Goal: Task Accomplishment & Management: Use online tool/utility

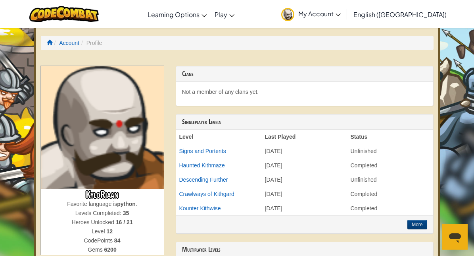
click at [341, 15] on span "My Account" at bounding box center [319, 14] width 42 height 8
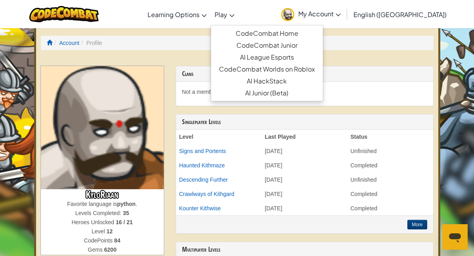
click at [227, 14] on span "Play" at bounding box center [221, 14] width 13 height 8
click at [227, 11] on span "Play" at bounding box center [221, 14] width 13 height 8
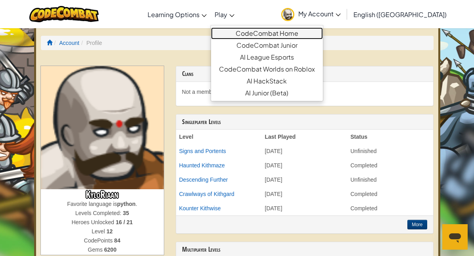
click at [304, 37] on link "CodeCombat Home" at bounding box center [267, 33] width 112 height 12
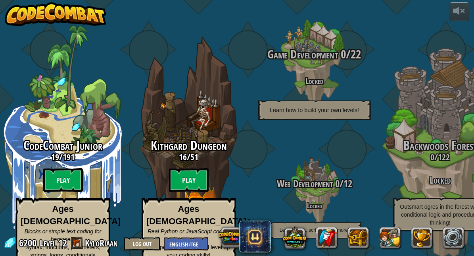
click at [303, 46] on span "Game Development" at bounding box center [303, 54] width 71 height 16
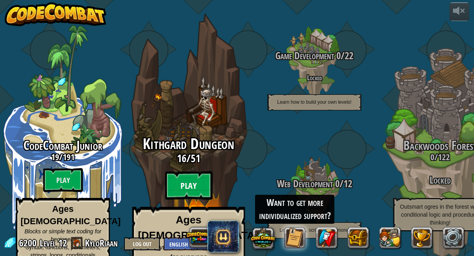
click at [191, 171] on btn "Play" at bounding box center [189, 185] width 48 height 29
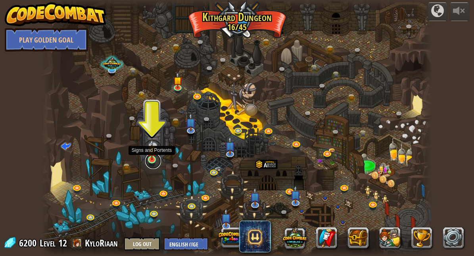
click at [151, 160] on link at bounding box center [153, 161] width 16 height 16
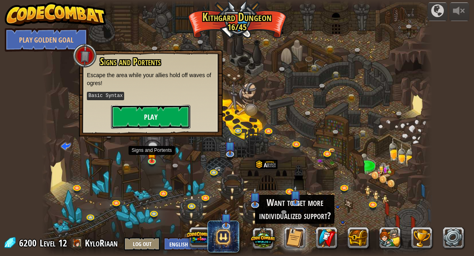
click at [161, 126] on button "Play" at bounding box center [150, 117] width 79 height 24
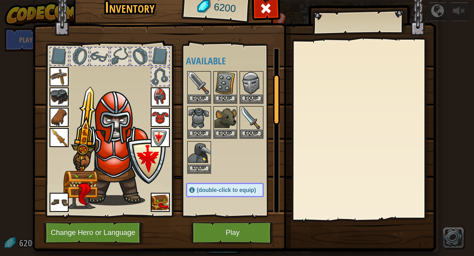
scroll to position [91, 0]
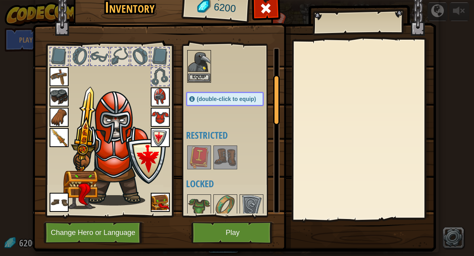
click at [203, 158] on img at bounding box center [199, 157] width 22 height 22
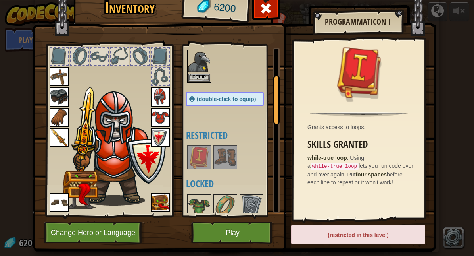
click at [203, 158] on img at bounding box center [199, 157] width 22 height 22
drag, startPoint x: 219, startPoint y: 156, endPoint x: 219, endPoint y: 163, distance: 7.1
click at [219, 156] on img at bounding box center [225, 157] width 22 height 22
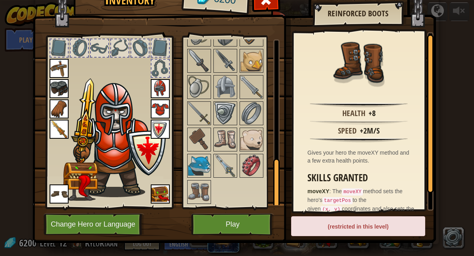
scroll to position [10, 0]
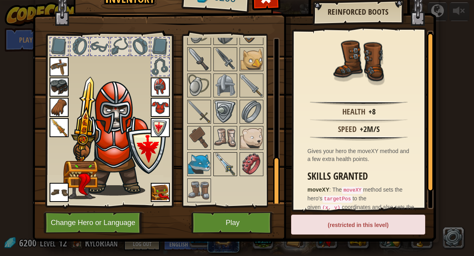
click at [217, 164] on img at bounding box center [225, 164] width 22 height 22
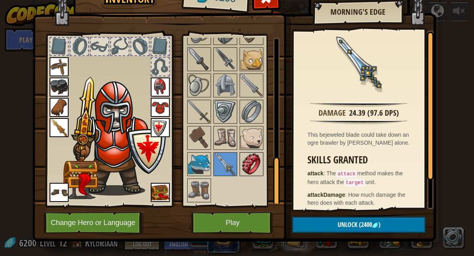
click at [257, 161] on img at bounding box center [252, 164] width 22 height 22
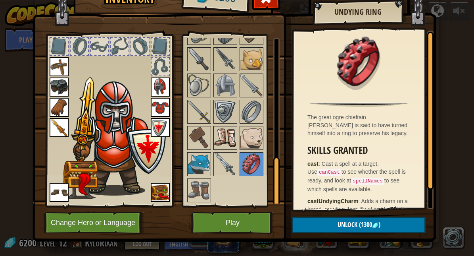
click at [223, 134] on img at bounding box center [225, 138] width 22 height 22
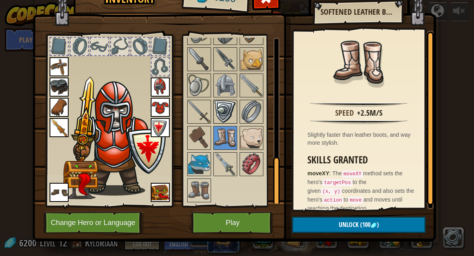
click at [219, 109] on img at bounding box center [225, 111] width 22 height 22
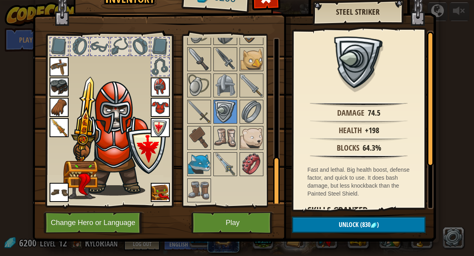
click at [156, 128] on img at bounding box center [160, 127] width 19 height 19
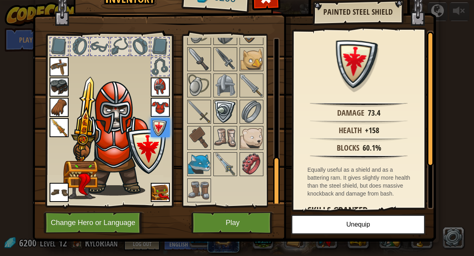
click at [229, 110] on img at bounding box center [225, 111] width 22 height 22
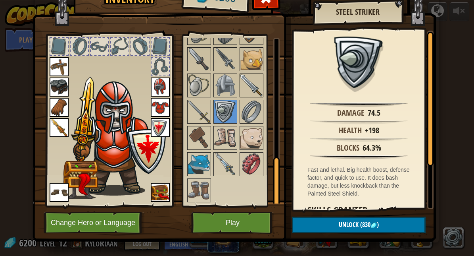
click at [251, 87] on img at bounding box center [252, 85] width 22 height 22
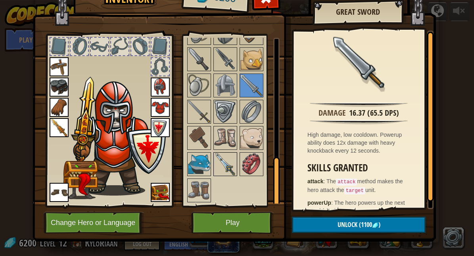
click at [223, 164] on img at bounding box center [225, 164] width 22 height 22
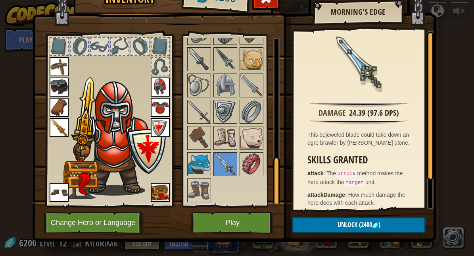
click at [58, 127] on img at bounding box center [59, 127] width 19 height 19
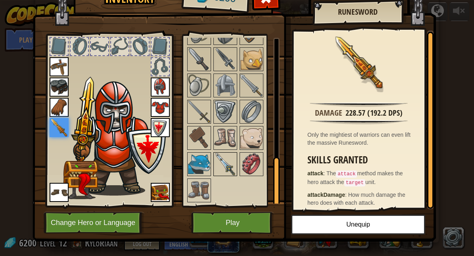
click at [230, 158] on img at bounding box center [225, 164] width 22 height 22
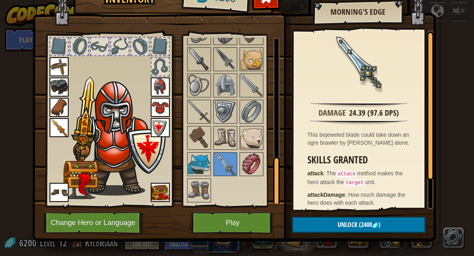
click at [58, 125] on img at bounding box center [59, 127] width 19 height 19
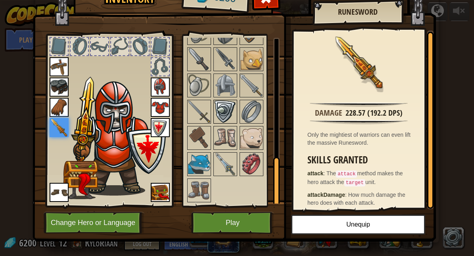
click at [223, 106] on img at bounding box center [225, 111] width 22 height 22
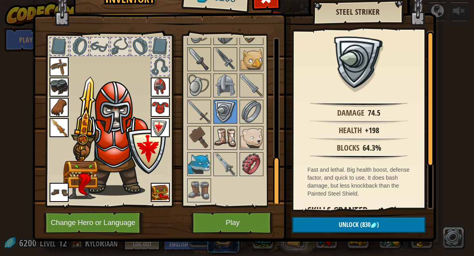
click at [229, 139] on img at bounding box center [225, 138] width 22 height 22
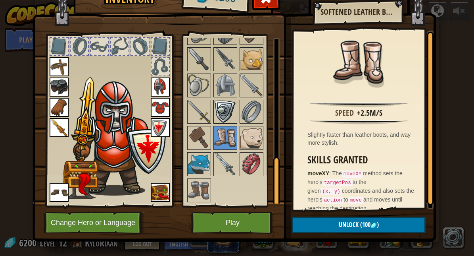
click at [231, 109] on img at bounding box center [225, 111] width 22 height 22
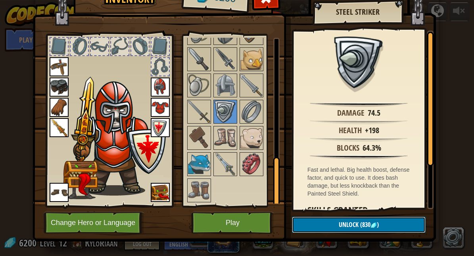
click at [345, 227] on span "Unlock" at bounding box center [349, 224] width 20 height 9
click at [345, 227] on button "Confirm" at bounding box center [359, 224] width 134 height 16
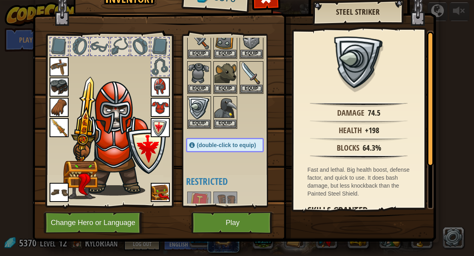
scroll to position [32, 0]
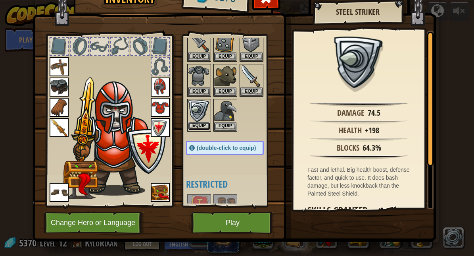
click at [202, 124] on button "Equip" at bounding box center [199, 126] width 22 height 8
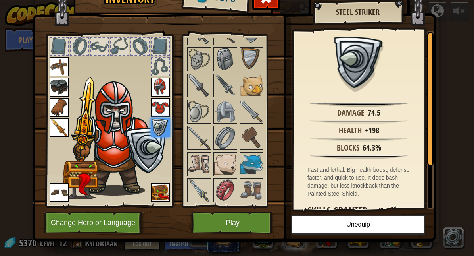
scroll to position [18, 0]
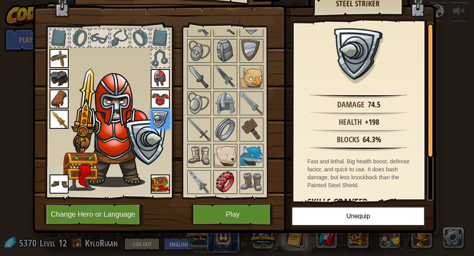
click at [225, 183] on img at bounding box center [225, 182] width 22 height 22
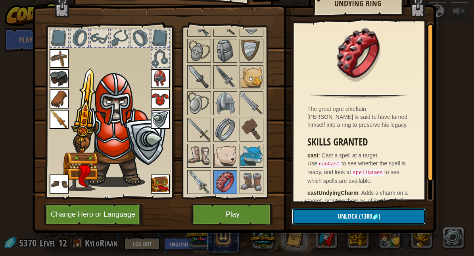
click at [325, 221] on button "Unlock (1300 )" at bounding box center [359, 216] width 134 height 16
click at [325, 221] on button "Confirm" at bounding box center [359, 216] width 134 height 16
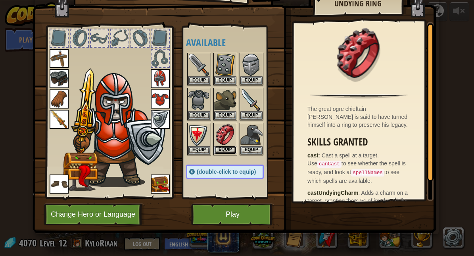
click at [223, 147] on button "Equip" at bounding box center [225, 150] width 22 height 8
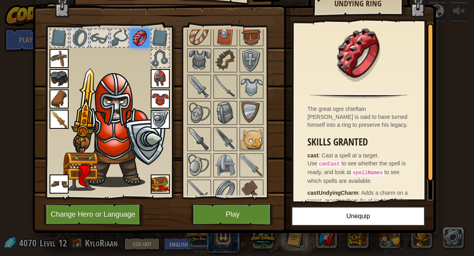
scroll to position [385, 0]
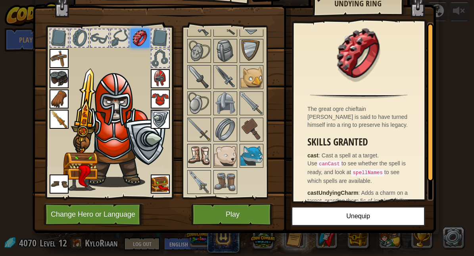
click at [195, 149] on img at bounding box center [199, 155] width 22 height 22
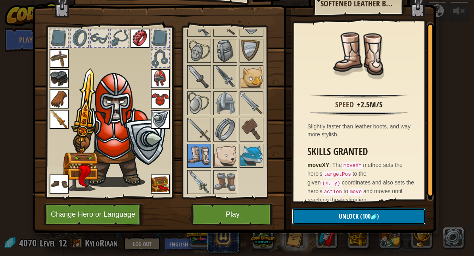
click at [369, 218] on span "(100" at bounding box center [365, 216] width 12 height 9
click at [369, 218] on button "Confirm" at bounding box center [359, 216] width 134 height 16
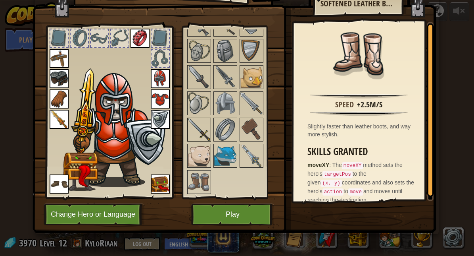
click at [208, 131] on img at bounding box center [199, 129] width 22 height 22
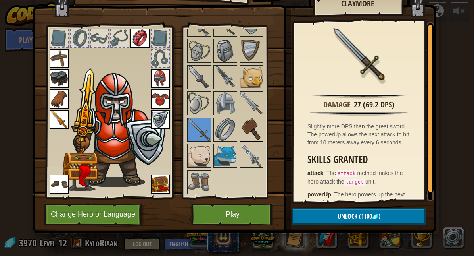
click at [256, 129] on img at bounding box center [252, 129] width 22 height 22
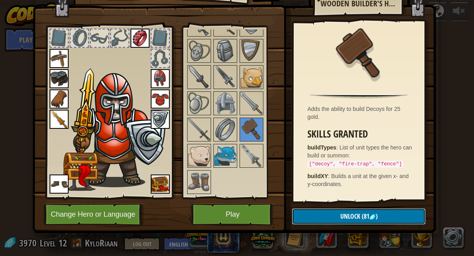
click at [381, 223] on button "Unlock (81 )" at bounding box center [359, 216] width 134 height 16
click at [373, 213] on button "Confirm" at bounding box center [359, 216] width 134 height 16
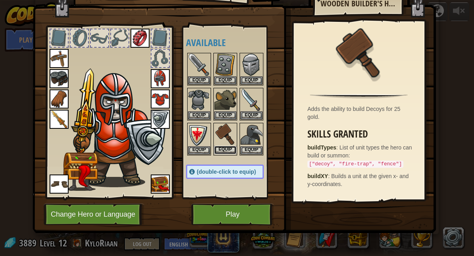
click at [223, 148] on button "Equip" at bounding box center [225, 150] width 22 height 8
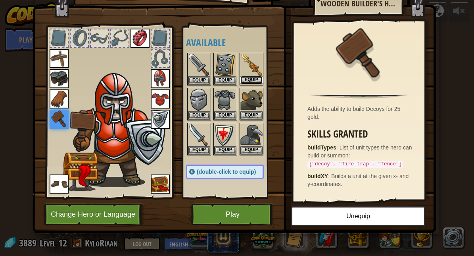
click at [255, 77] on button "Equip" at bounding box center [252, 80] width 22 height 8
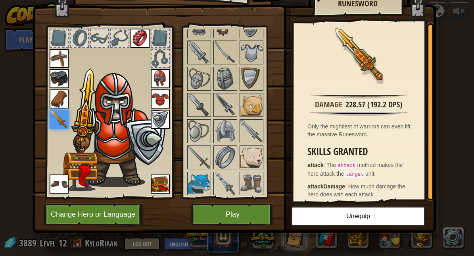
scroll to position [359, 0]
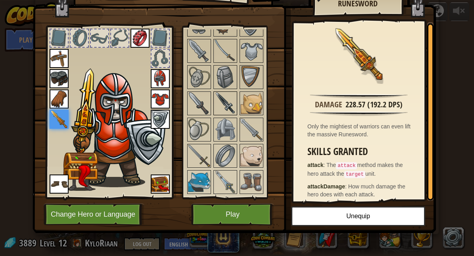
click at [227, 105] on img at bounding box center [225, 103] width 22 height 22
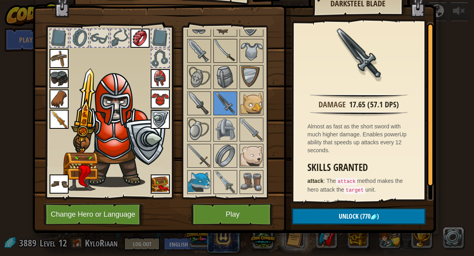
click at [221, 49] on img at bounding box center [225, 51] width 22 height 22
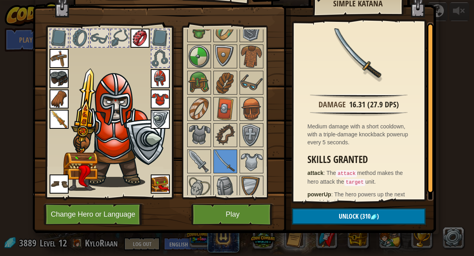
scroll to position [250, 0]
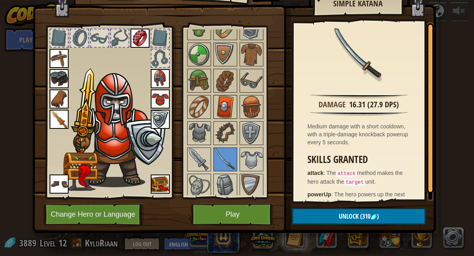
click at [222, 100] on img at bounding box center [225, 107] width 22 height 22
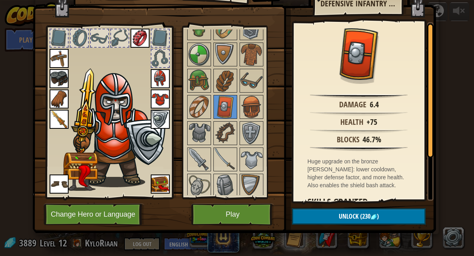
click at [159, 118] on img at bounding box center [160, 119] width 19 height 19
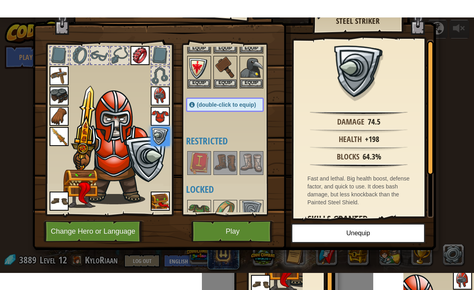
scroll to position [359, 0]
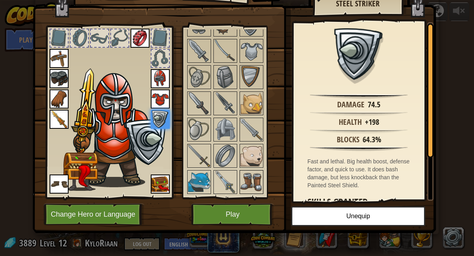
click at [244, 184] on img at bounding box center [252, 182] width 22 height 22
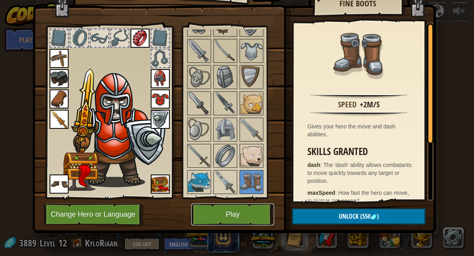
click at [256, 214] on button "Play" at bounding box center [232, 214] width 83 height 22
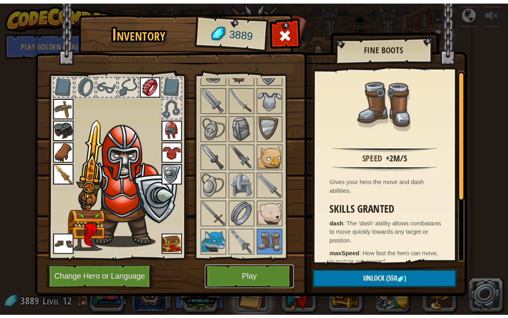
scroll to position [0, 0]
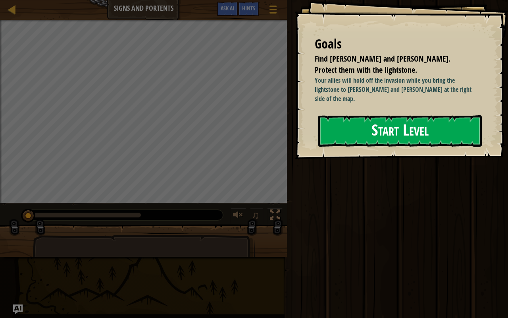
click at [387, 127] on button "Start Level" at bounding box center [400, 130] width 164 height 31
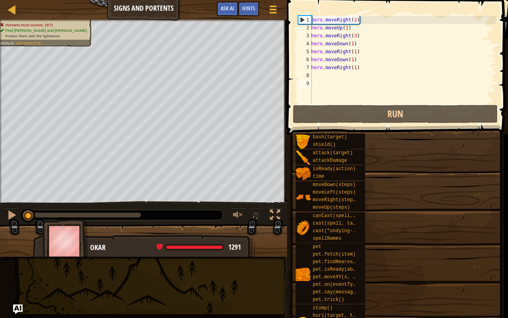
click at [387, 127] on span at bounding box center [397, 242] width 216 height 235
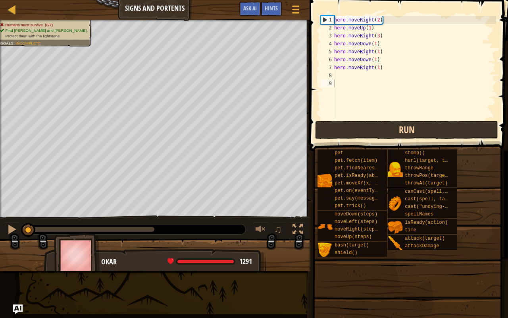
click at [347, 127] on button "Run" at bounding box center [406, 130] width 183 height 18
click at [347, 127] on button "Running" at bounding box center [406, 130] width 183 height 18
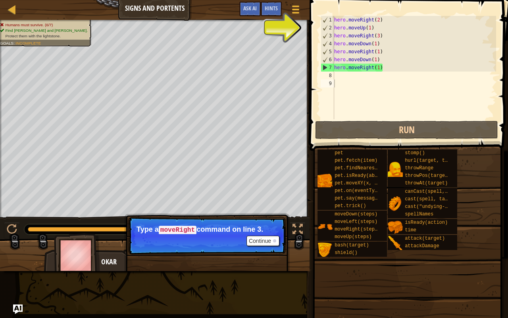
click at [270, 240] on button "Continue" at bounding box center [262, 240] width 33 height 10
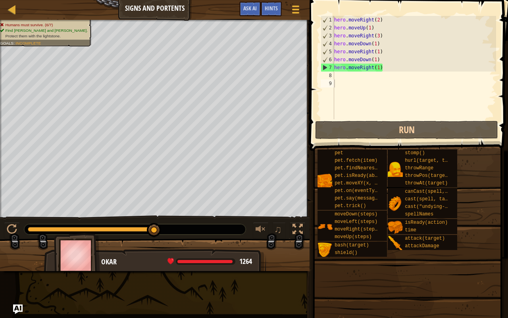
click at [378, 35] on div "hero . moveRight ( 2 ) hero . moveUp ( 1 ) hero . moveRight ( 3 ) hero . moveDo…" at bounding box center [415, 75] width 164 height 119
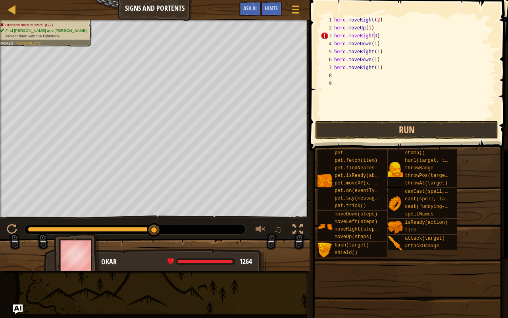
scroll to position [4, 0]
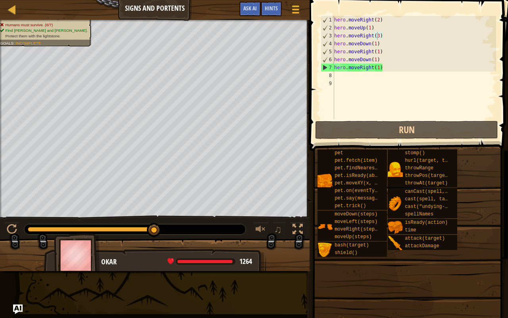
click at [381, 35] on div "hero . moveRight ( 2 ) hero . moveUp ( 1 ) hero . moveRight ( 3 ) hero . moveDo…" at bounding box center [415, 75] width 164 height 119
click at [380, 34] on div "hero . moveRight ( 2 ) hero . moveUp ( 1 ) hero . moveRight ( 3 ) hero . moveDo…" at bounding box center [415, 75] width 164 height 119
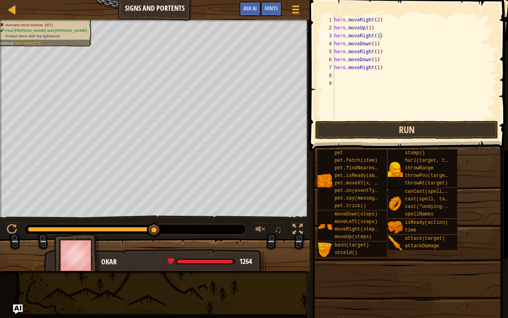
click at [363, 132] on button "Run" at bounding box center [406, 130] width 183 height 18
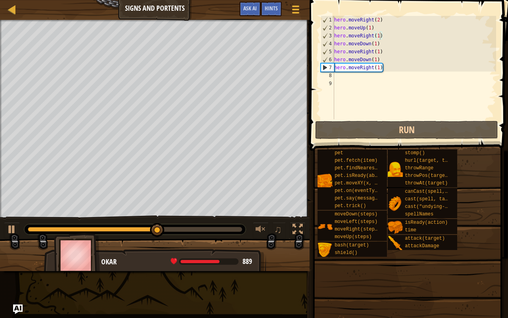
click at [380, 35] on div "hero . moveRight ( 2 ) hero . moveUp ( 1 ) hero . moveRight ( 1 ) hero . moveDo…" at bounding box center [415, 75] width 164 height 119
click at [378, 37] on div "hero . moveRight ( 2 ) hero . moveUp ( 1 ) hero . moveRight ( 1 ) hero . moveDo…" at bounding box center [415, 75] width 164 height 119
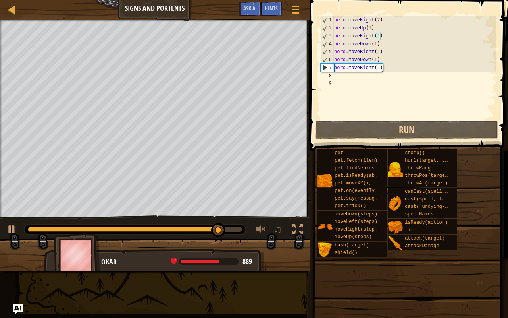
click at [381, 36] on div "hero . moveRight ( 2 ) hero . moveUp ( 1 ) hero . moveRight ( 1 ) hero . moveDo…" at bounding box center [415, 75] width 164 height 119
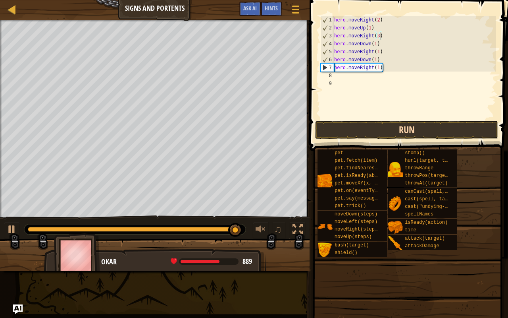
click at [387, 123] on button "Run" at bounding box center [406, 130] width 183 height 18
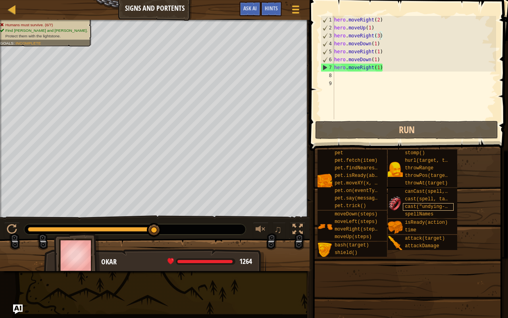
click at [444, 206] on span "cast("undying-charm")" at bounding box center [435, 207] width 60 height 6
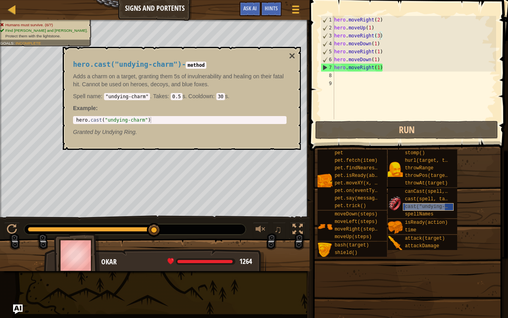
click at [444, 206] on span "cast("undying-charm")" at bounding box center [435, 207] width 60 height 6
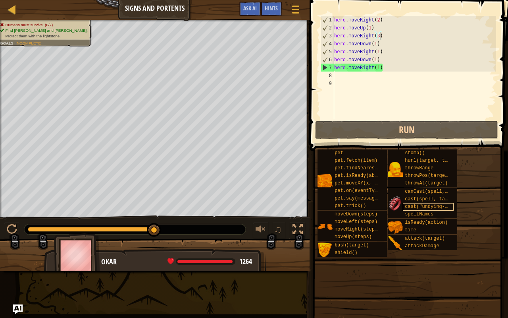
click at [434, 205] on span "cast("undying-charm")" at bounding box center [435, 207] width 60 height 6
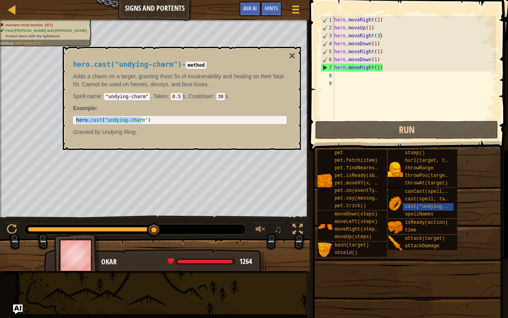
click at [302, 0] on body "Map Signs and Portents Game Menu Done Hints Ask AI 1 הההההההההההההההההההההההההה…" at bounding box center [254, 0] width 508 height 0
click at [213, 129] on p "Granted by Undying Ring." at bounding box center [180, 132] width 214 height 8
click at [252, 93] on p "Spell name : "undying-charm" . Takes : 0.5 s. Cooldown : 30 s." at bounding box center [180, 96] width 214 height 8
click at [252, 91] on div "Adds a charm on a target, granting them 5s of invulnerability and healing on th…" at bounding box center [180, 86] width 214 height 28
click at [293, 57] on button "×" at bounding box center [292, 55] width 6 height 11
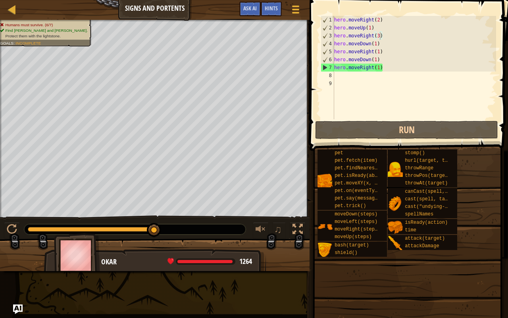
click at [340, 74] on div "hero . moveRight ( 2 ) hero . moveUp ( 1 ) hero . moveRight ( 3 ) hero . moveDo…" at bounding box center [415, 75] width 164 height 119
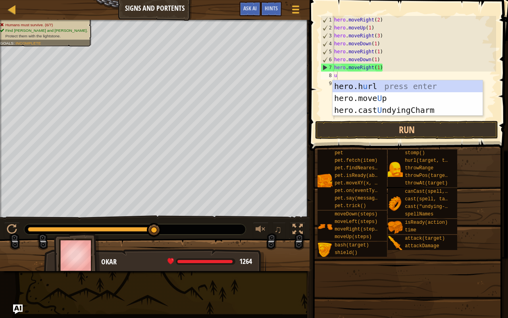
scroll to position [4, 1]
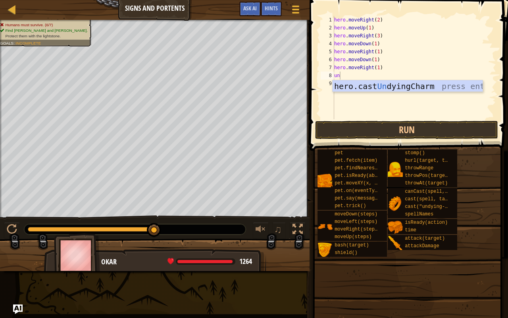
click at [362, 86] on div "hero.cast Un dyingCharm press enter" at bounding box center [408, 98] width 150 height 36
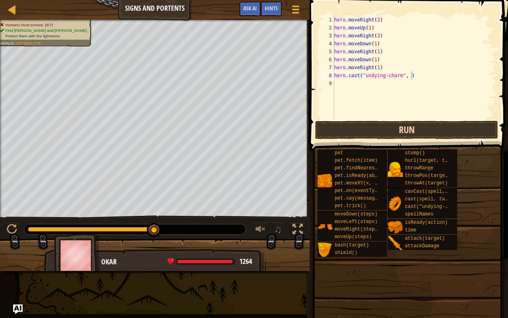
click at [419, 133] on button "Run" at bounding box center [406, 130] width 183 height 18
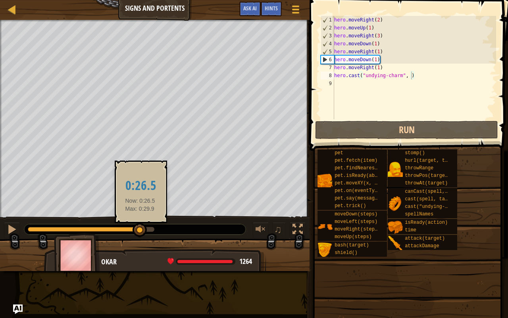
drag, startPoint x: 68, startPoint y: 231, endPoint x: 140, endPoint y: 229, distance: 72.3
click at [140, 229] on div at bounding box center [140, 230] width 14 height 14
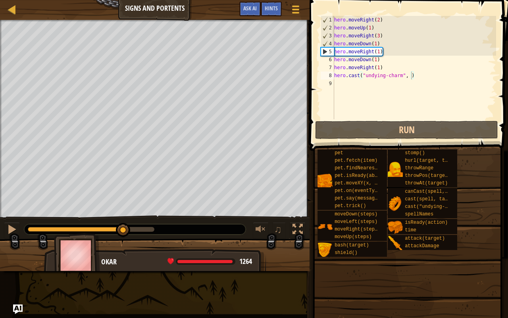
drag, startPoint x: 140, startPoint y: 229, endPoint x: 123, endPoint y: 252, distance: 28.1
click at [123, 252] on div "Humans must survive. (6/7) Find [PERSON_NAME] and [PERSON_NAME]. Protect them w…" at bounding box center [254, 145] width 508 height 251
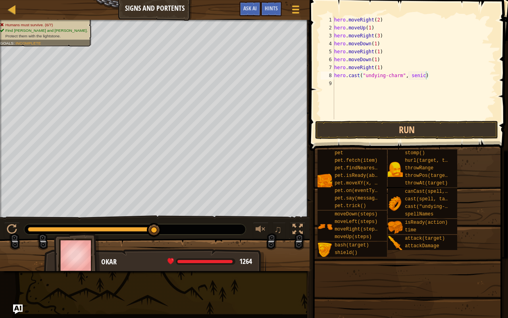
scroll to position [4, 2]
click at [415, 75] on div "hero . moveRight ( 2 ) hero . moveUp ( 1 ) hero . moveRight ( 3 ) hero . moveDo…" at bounding box center [415, 75] width 164 height 119
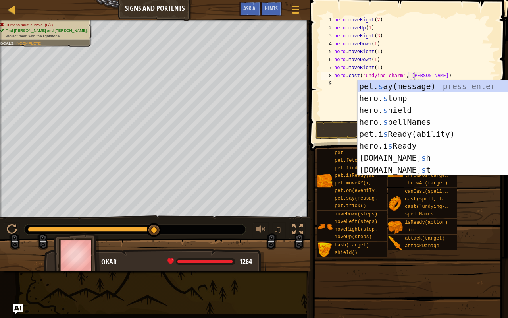
click at [338, 109] on div "hero . moveRight ( 2 ) hero . moveUp ( 1 ) hero . moveRight ( 3 ) hero . moveDo…" at bounding box center [415, 75] width 164 height 119
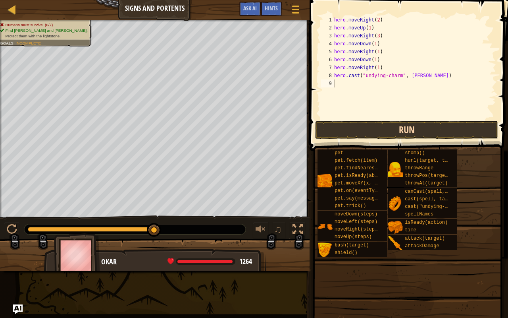
click at [374, 129] on button "Run" at bounding box center [406, 130] width 183 height 18
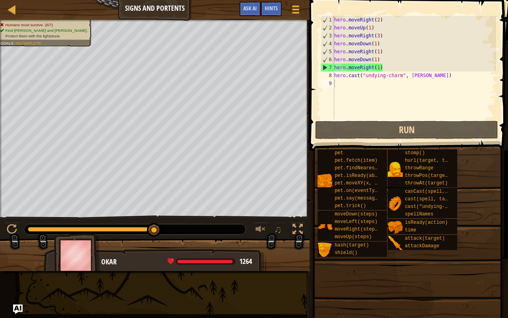
drag, startPoint x: 156, startPoint y: 236, endPoint x: 178, endPoint y: 274, distance: 44.5
click at [178, 255] on div "Map Signs and Portents Game Menu Done Hints Ask AI 1 הההההההההההההההההההההההההה…" at bounding box center [254, 159] width 508 height 318
click at [429, 74] on div "hero . moveRight ( 2 ) hero . moveUp ( 1 ) hero . moveRight ( 3 ) hero . moveDo…" at bounding box center [415, 75] width 164 height 119
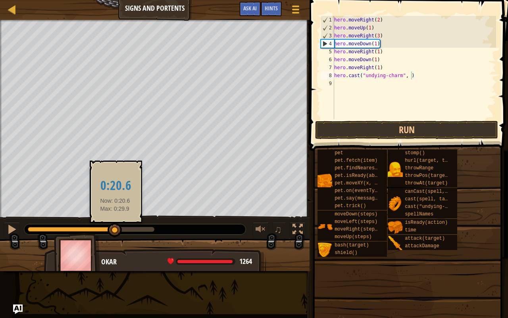
drag, startPoint x: 158, startPoint y: 227, endPoint x: 122, endPoint y: 227, distance: 35.7
click at [122, 227] on div at bounding box center [115, 230] width 14 height 14
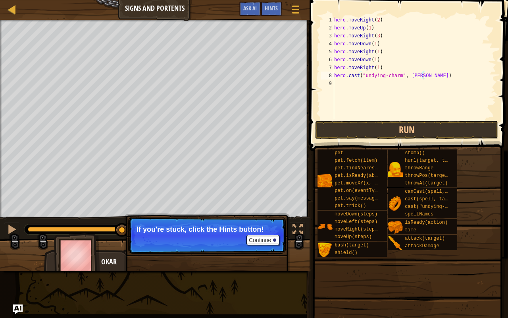
scroll to position [4, 4]
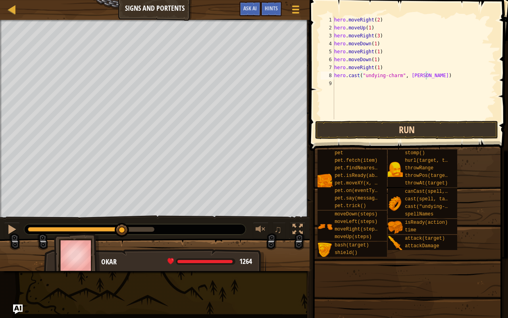
click at [402, 131] on button "Run" at bounding box center [406, 130] width 183 height 18
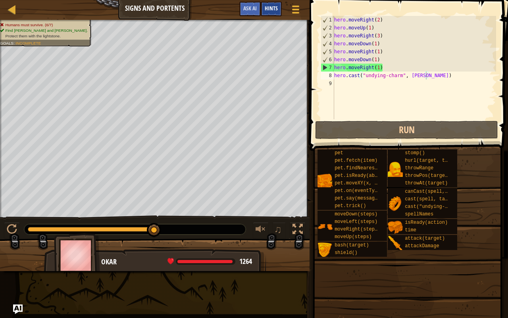
click at [271, 10] on span "Hints" at bounding box center [271, 8] width 13 height 8
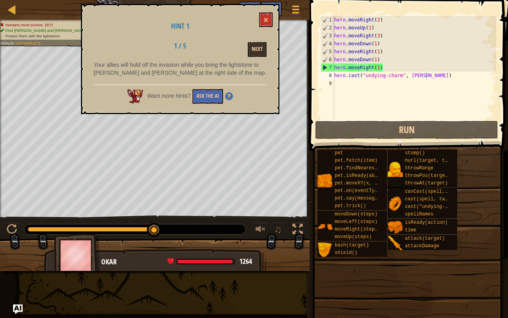
click at [261, 50] on button "Next" at bounding box center [257, 49] width 19 height 15
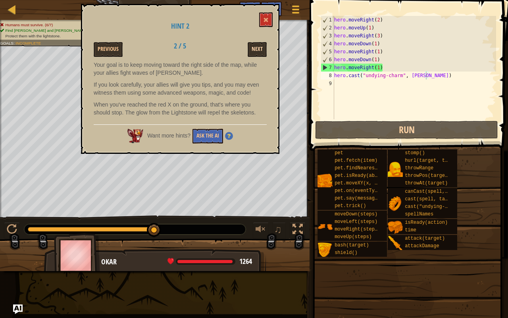
click at [258, 54] on button "Next" at bounding box center [257, 49] width 19 height 15
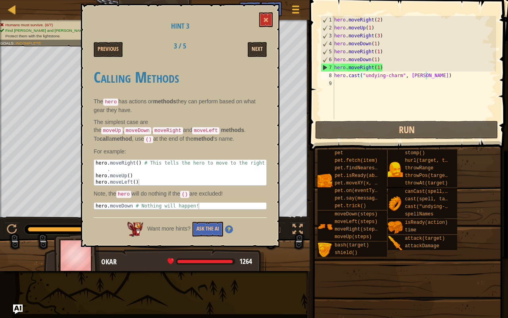
click at [258, 46] on button "Next" at bounding box center [257, 49] width 19 height 15
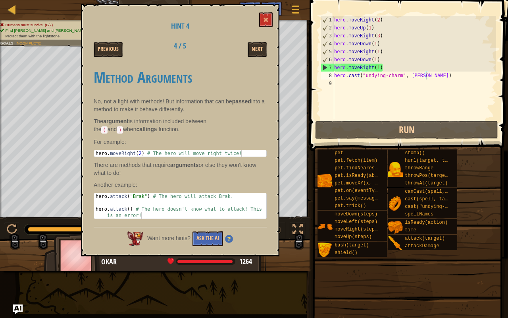
click at [258, 46] on button "Next" at bounding box center [257, 49] width 19 height 15
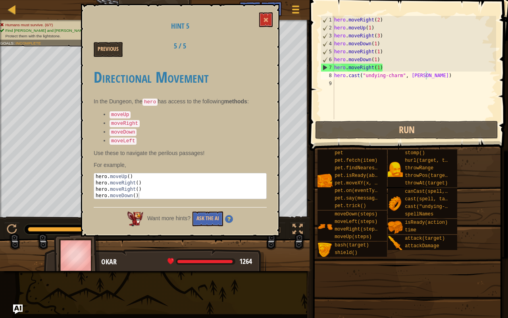
click at [258, 46] on div "Previous 5 / 5" at bounding box center [180, 49] width 185 height 15
click at [264, 19] on span at bounding box center [266, 20] width 6 height 6
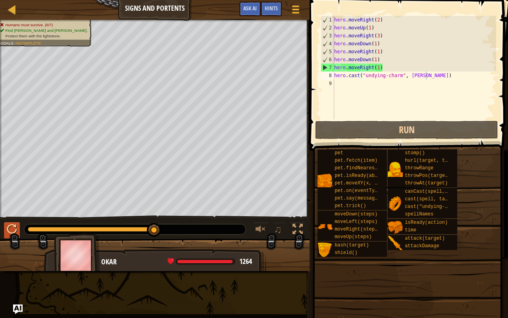
click at [13, 233] on div at bounding box center [12, 229] width 10 height 10
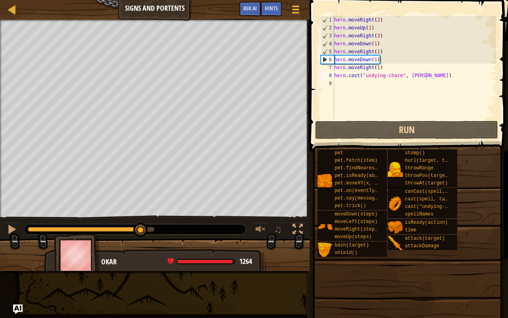
drag, startPoint x: 36, startPoint y: 231, endPoint x: 141, endPoint y: 240, distance: 105.5
click at [141, 240] on div "Humans must survive. (6/7) Find [PERSON_NAME] and [PERSON_NAME]. Protect them w…" at bounding box center [254, 145] width 508 height 251
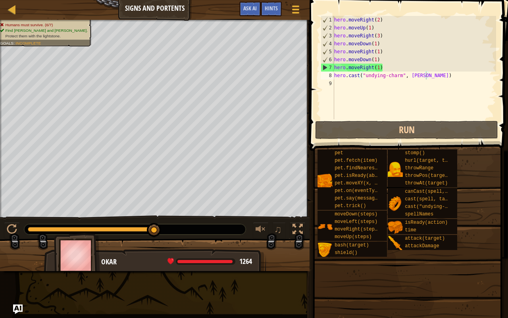
drag, startPoint x: 153, startPoint y: 228, endPoint x: 164, endPoint y: 247, distance: 21.9
click at [164, 247] on div "Humans must survive. (6/7) Find [PERSON_NAME] and [PERSON_NAME]. Protect them w…" at bounding box center [254, 145] width 508 height 251
drag, startPoint x: 164, startPoint y: 247, endPoint x: 154, endPoint y: 243, distance: 11.3
click at [154, 243] on div at bounding box center [155, 258] width 310 height 40
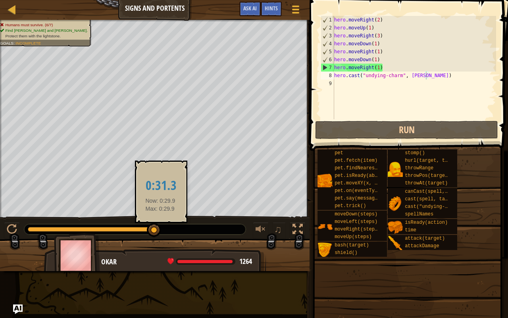
drag, startPoint x: 153, startPoint y: 230, endPoint x: 160, endPoint y: 233, distance: 7.8
click at [160, 233] on div at bounding box center [154, 230] width 14 height 14
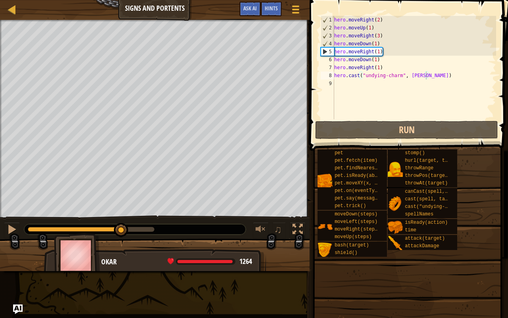
drag, startPoint x: 153, startPoint y: 230, endPoint x: 121, endPoint y: 241, distance: 33.6
click at [121, 241] on div "Humans must survive. (6/7) Find [PERSON_NAME] and [PERSON_NAME]. Protect them w…" at bounding box center [254, 145] width 508 height 251
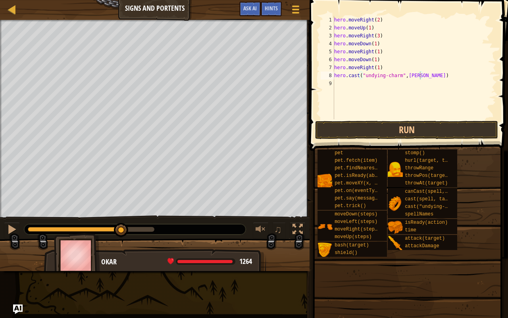
scroll to position [4, 5]
type textarea "(13unsenickSOmarnOmarn"
click at [339, 136] on button "Run" at bounding box center [406, 130] width 183 height 18
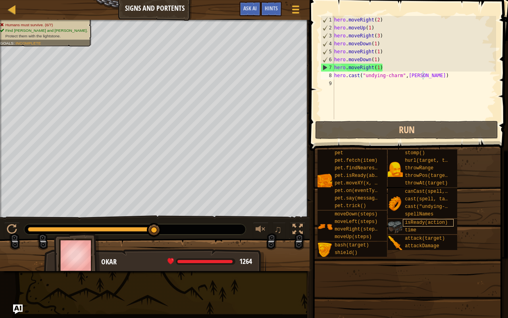
click at [418, 224] on span "isReady(action)" at bounding box center [426, 222] width 43 height 6
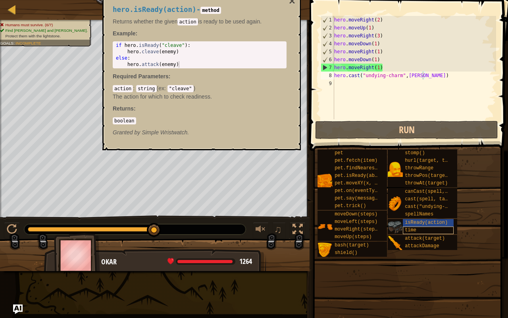
click at [419, 232] on div "time" at bounding box center [428, 230] width 51 height 8
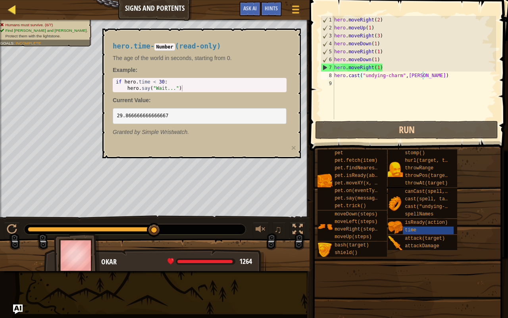
click at [15, 13] on div at bounding box center [12, 9] width 10 height 10
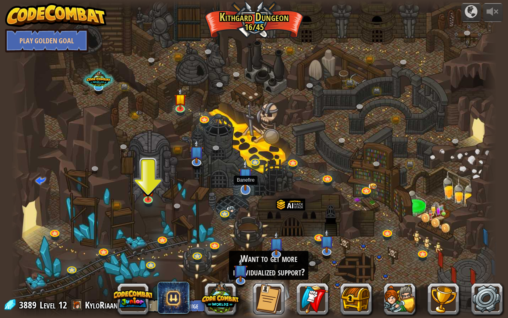
click at [249, 182] on img at bounding box center [246, 175] width 14 height 32
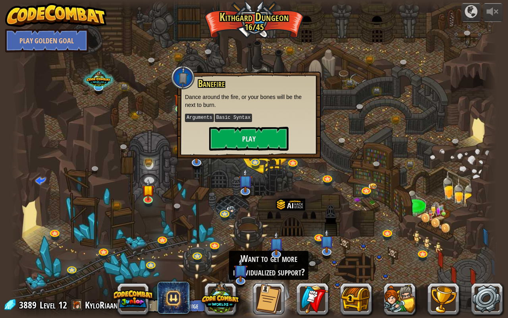
click at [263, 177] on div at bounding box center [254, 159] width 486 height 318
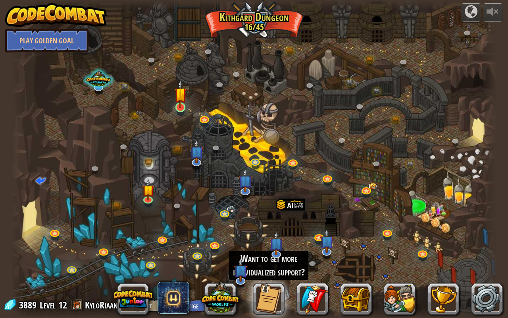
click at [179, 108] on img at bounding box center [180, 93] width 12 height 29
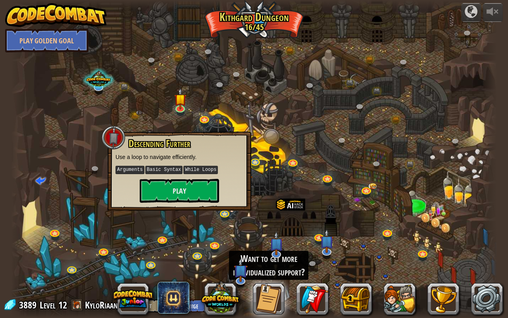
click at [276, 194] on div at bounding box center [254, 159] width 486 height 318
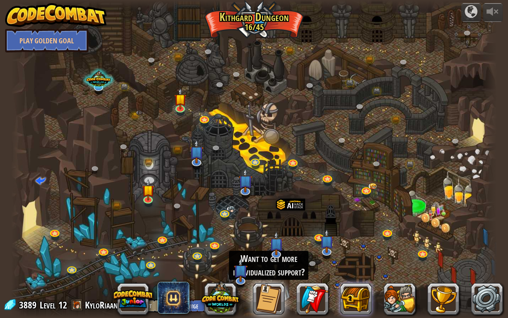
click at [360, 255] on button at bounding box center [356, 299] width 32 height 32
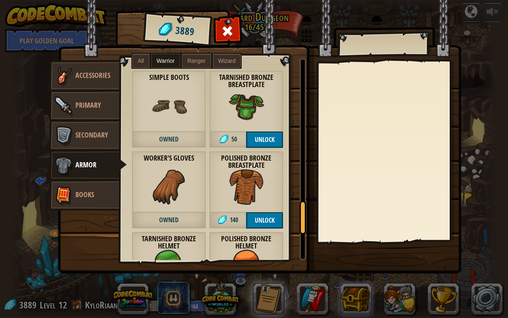
scroll to position [1109, 0]
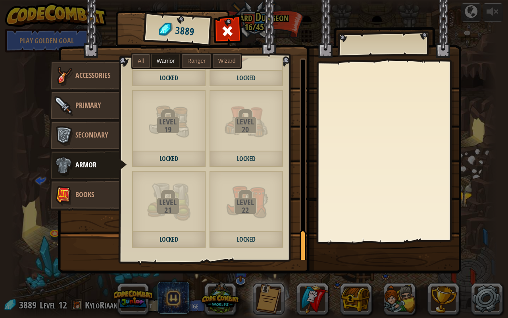
click at [245, 208] on div "22" at bounding box center [245, 210] width 72 height 8
click at [245, 210] on div "22" at bounding box center [245, 210] width 72 height 8
click at [243, 211] on div "22" at bounding box center [245, 210] width 72 height 8
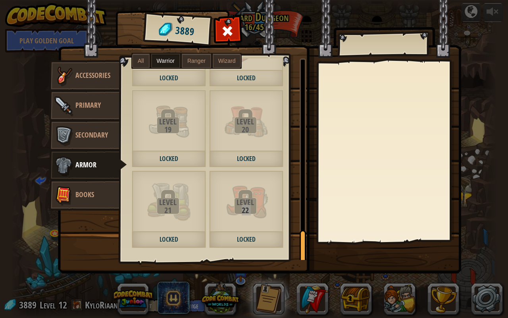
click at [94, 75] on span "Accessories" at bounding box center [92, 75] width 35 height 10
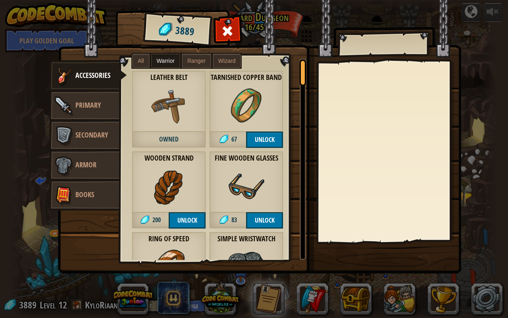
click at [139, 62] on span "All" at bounding box center [141, 61] width 6 height 6
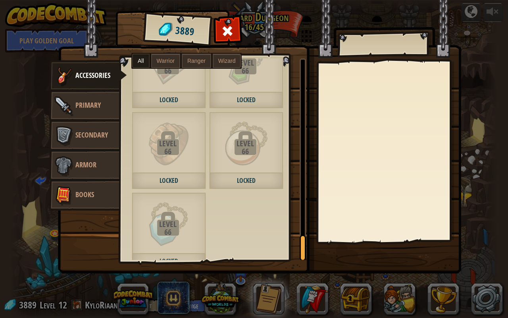
scroll to position [1592, 0]
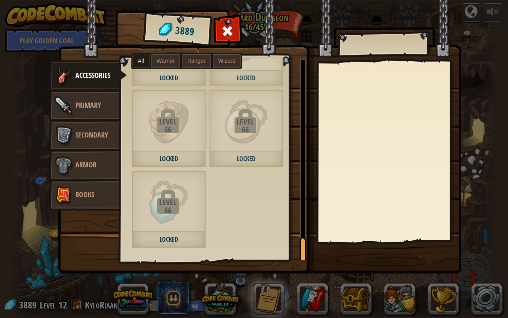
click at [93, 111] on link "Primary" at bounding box center [84, 106] width 71 height 32
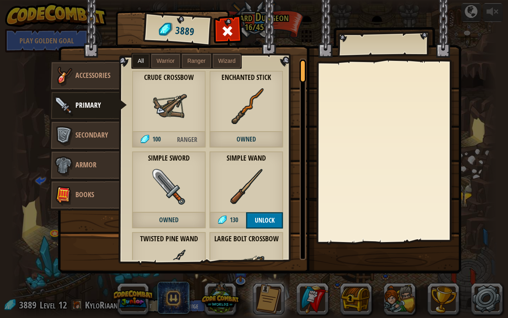
click at [93, 111] on link "Primary" at bounding box center [88, 106] width 78 height 32
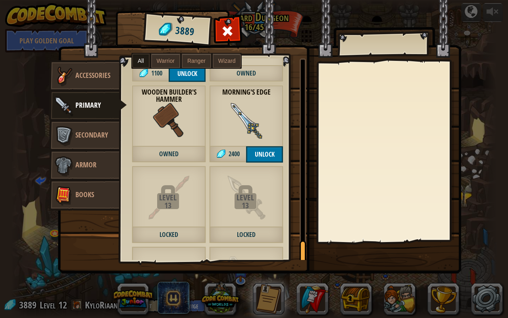
scroll to position [1753, 0]
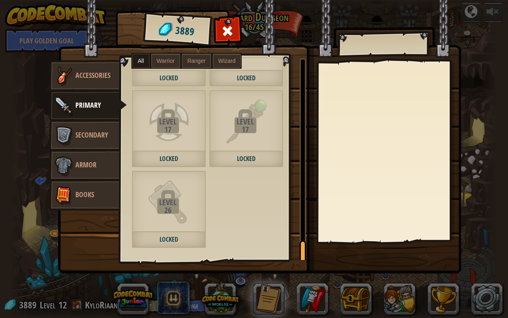
click at [184, 116] on img at bounding box center [169, 122] width 44 height 44
click at [85, 138] on span "Secondary" at bounding box center [91, 135] width 33 height 10
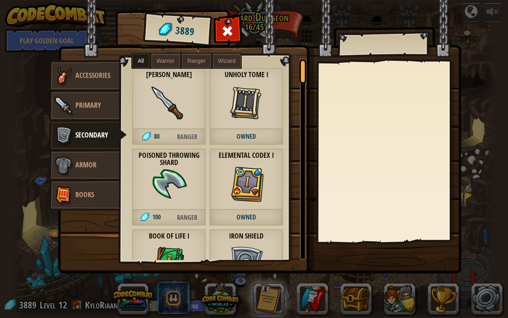
scroll to position [0, 0]
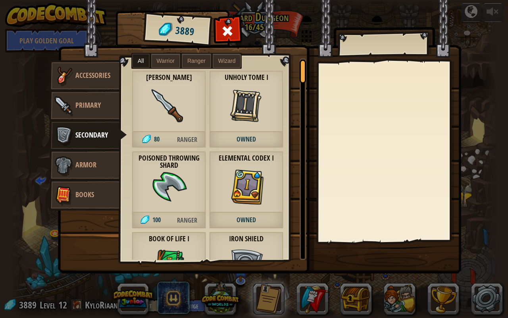
click at [164, 215] on span "100" at bounding box center [151, 220] width 38 height 16
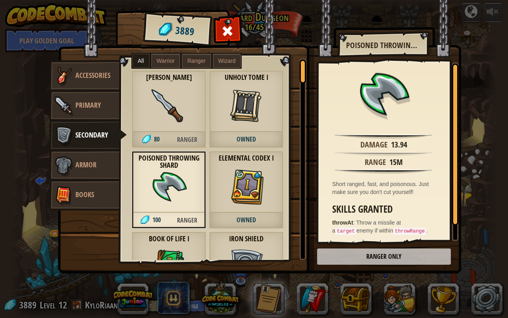
click at [382, 255] on img at bounding box center [260, 129] width 404 height 288
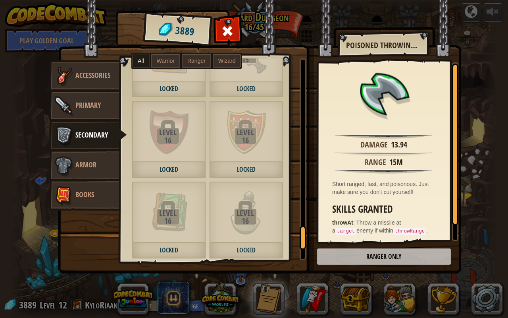
scroll to position [1673, 0]
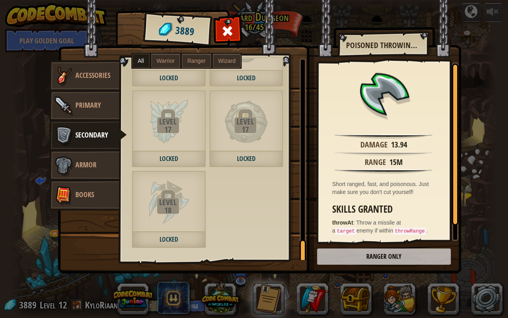
click at [68, 169] on img at bounding box center [64, 165] width 24 height 24
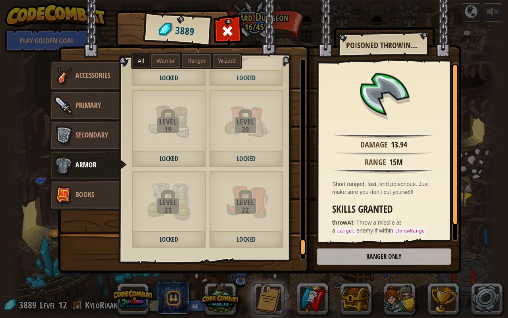
scroll to position [2547, 0]
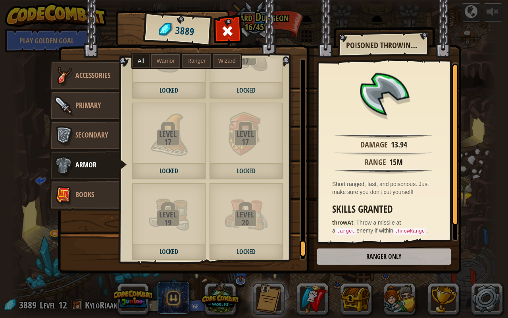
click at [246, 135] on div "Level" at bounding box center [245, 134] width 72 height 8
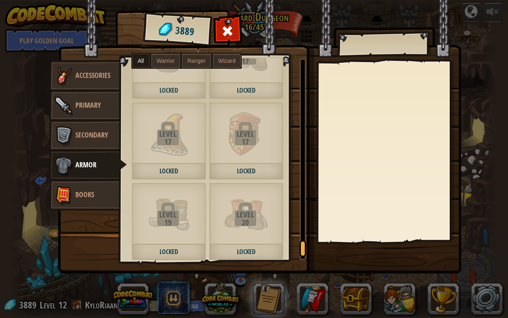
click at [246, 135] on div "Level" at bounding box center [245, 134] width 72 height 8
click at [80, 201] on link "Books" at bounding box center [84, 195] width 71 height 32
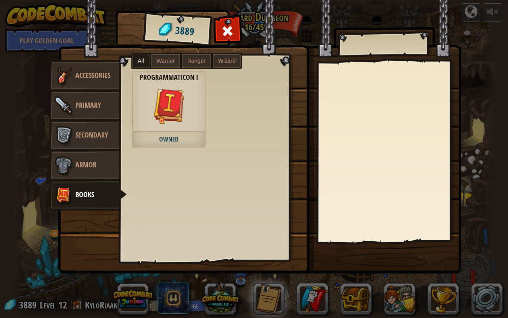
click at [73, 167] on img at bounding box center [64, 165] width 24 height 24
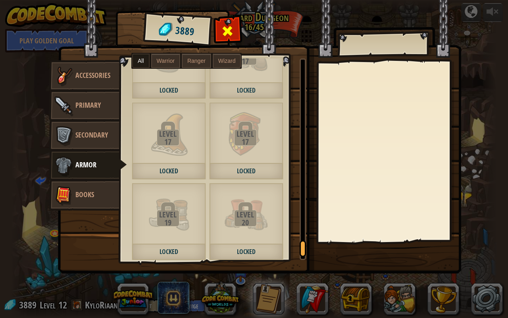
click at [232, 36] on span at bounding box center [227, 31] width 13 height 13
